Goal: Task Accomplishment & Management: Use online tool/utility

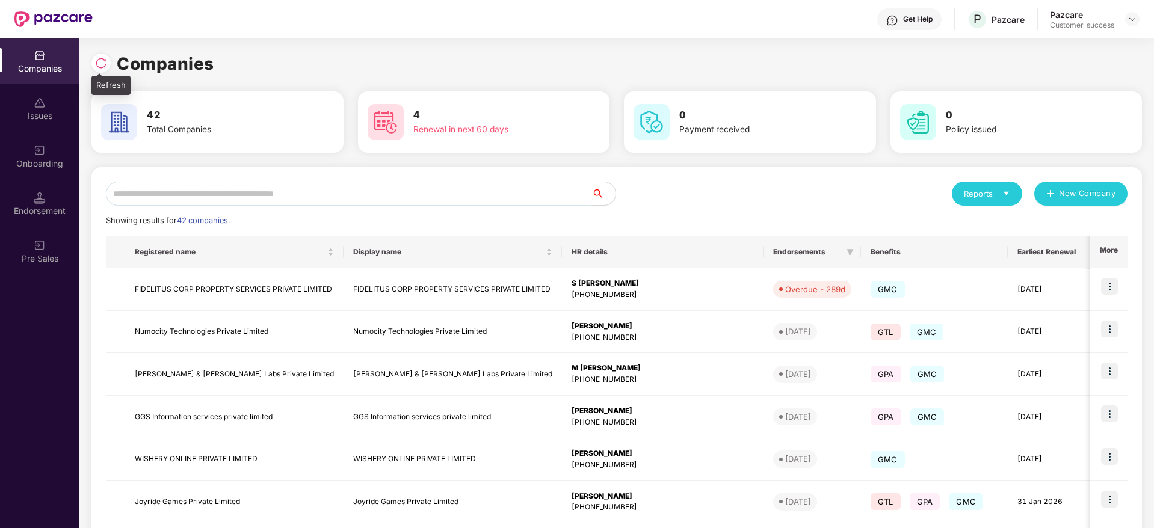
click at [99, 66] on img at bounding box center [101, 63] width 12 height 12
click at [354, 195] on input "text" at bounding box center [348, 194] width 485 height 24
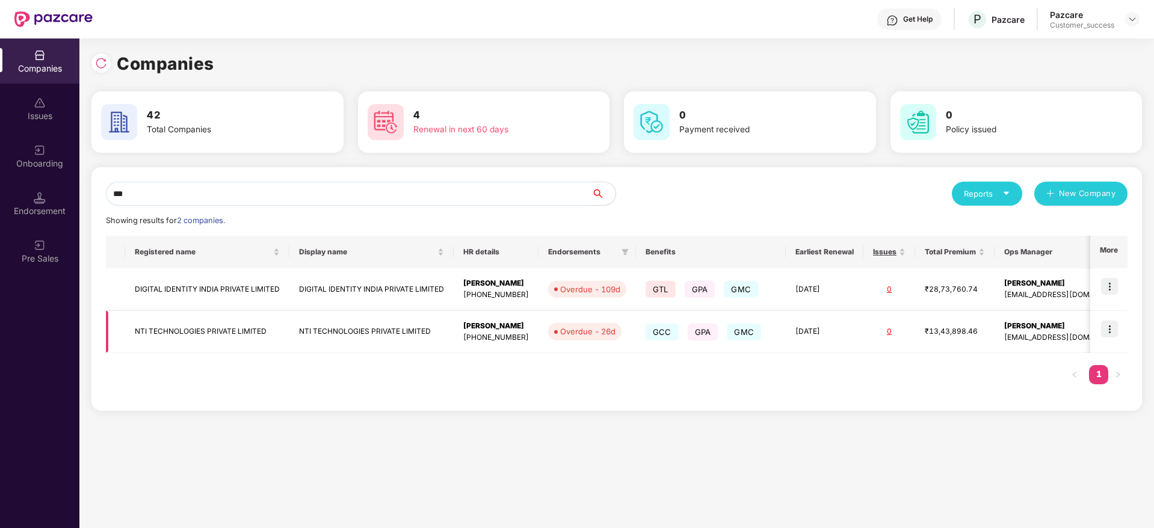
type input "***"
click at [1111, 323] on img at bounding box center [1109, 329] width 17 height 17
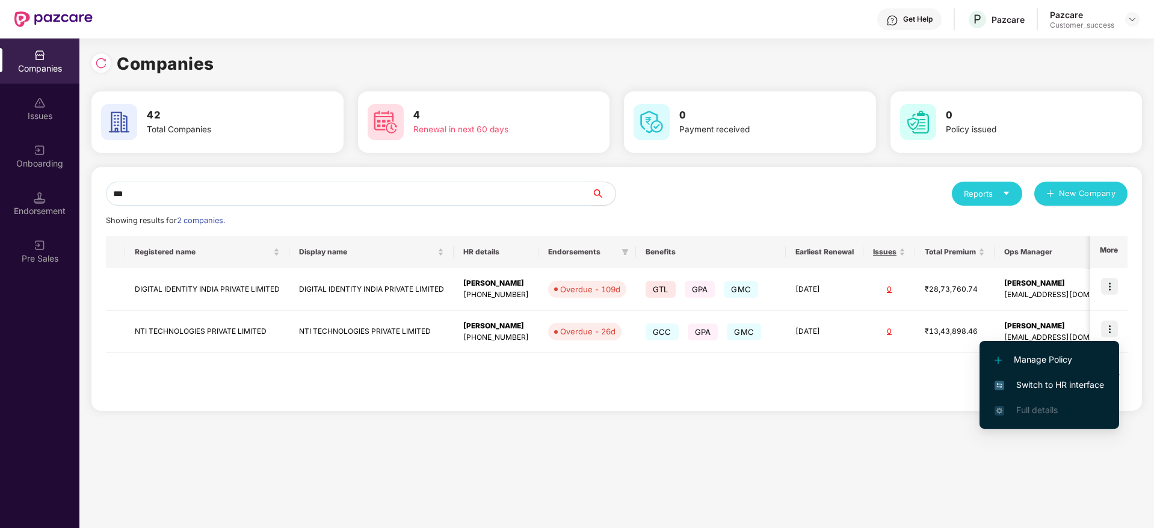
click at [1068, 379] on span "Switch to HR interface" at bounding box center [1048, 384] width 109 height 13
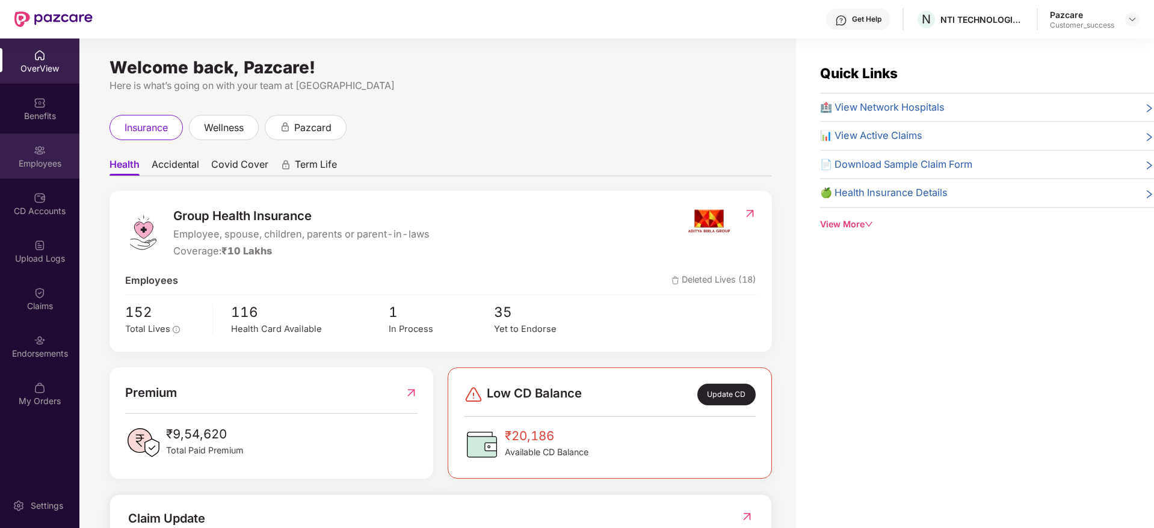
click at [37, 149] on img at bounding box center [40, 150] width 12 height 12
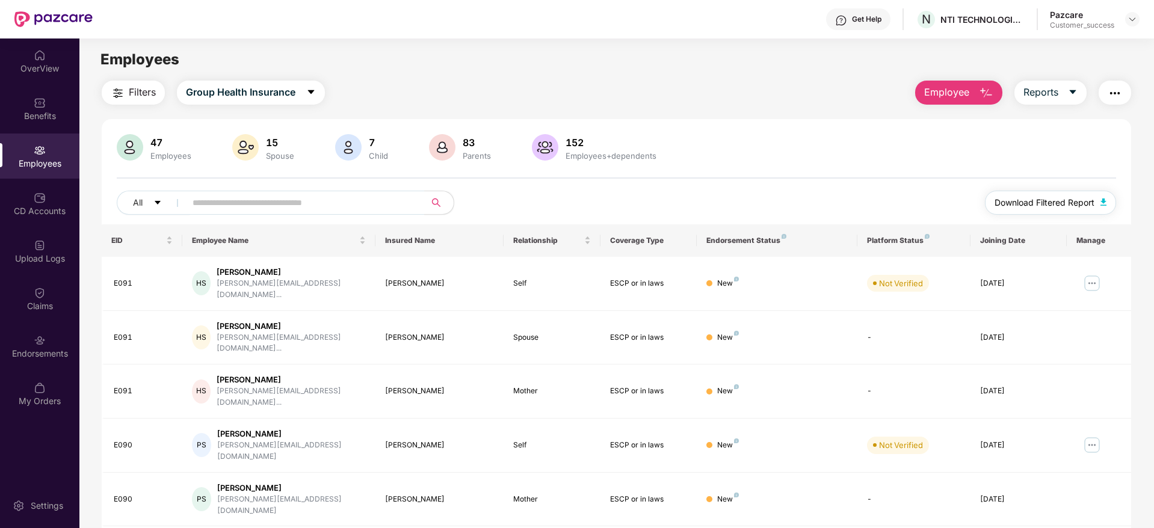
click at [1027, 198] on span "Download Filtered Report" at bounding box center [1044, 202] width 100 height 13
